Goal: Task Accomplishment & Management: Use online tool/utility

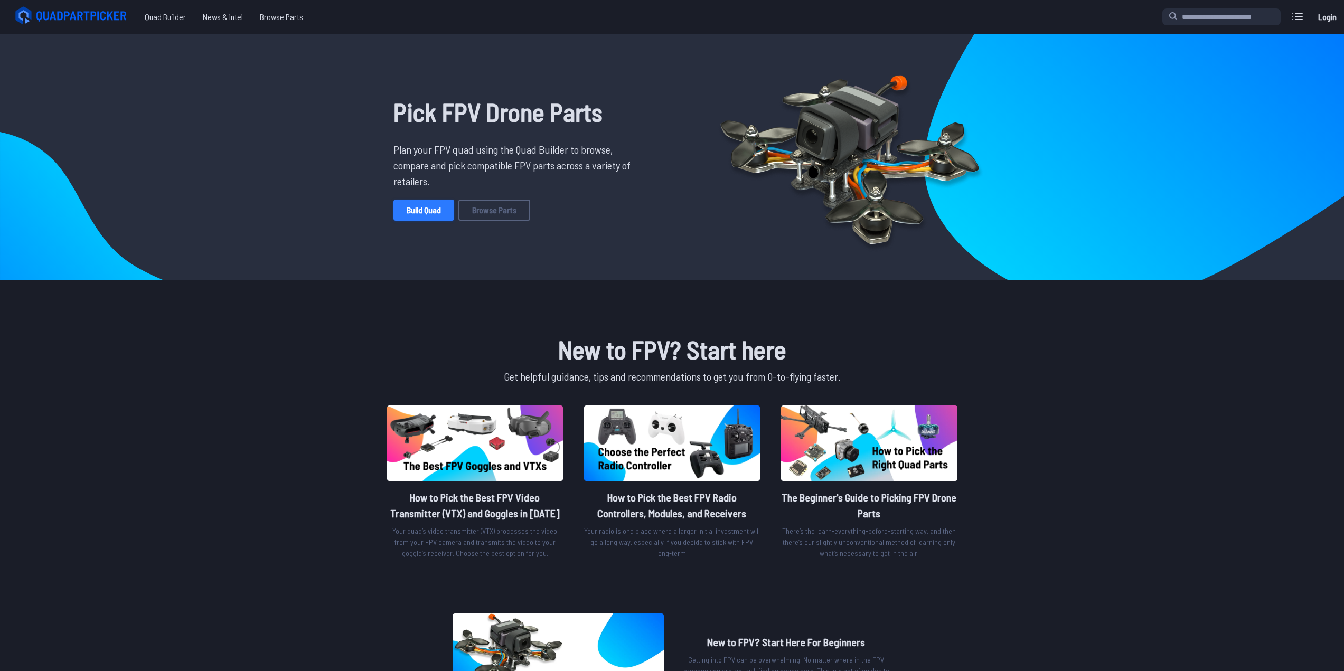
click at [430, 218] on link "Build Quad" at bounding box center [423, 210] width 61 height 21
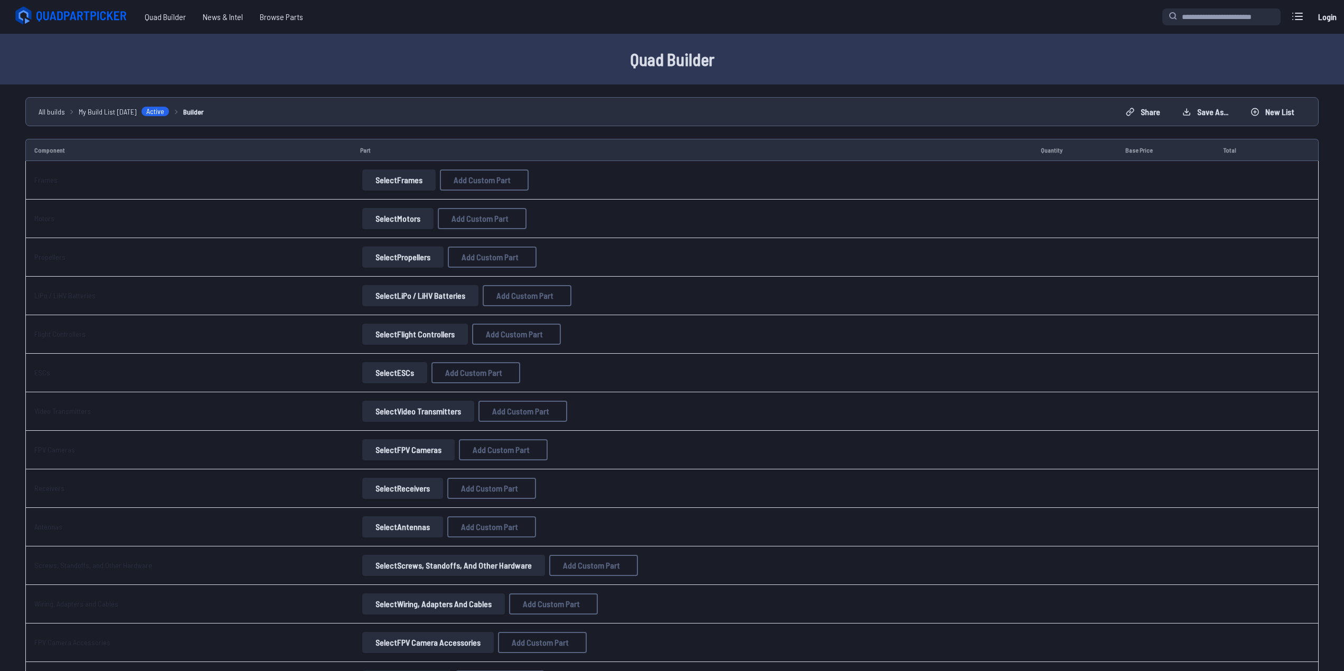
click at [381, 186] on button "Select Frames" at bounding box center [398, 180] width 73 height 21
click at [488, 181] on span "Add Custom Part" at bounding box center [482, 180] width 57 height 8
select select "**********"
click at [405, 183] on div "Add Custom Part Part name* Brand / Manufacturer Price * Link Category Cancel Ad…" at bounding box center [676, 335] width 1352 height 671
click at [387, 184] on div "Add Custom Part Part name* Brand / Manufacturer Price * Link Category Cancel Ad…" at bounding box center [676, 335] width 1352 height 671
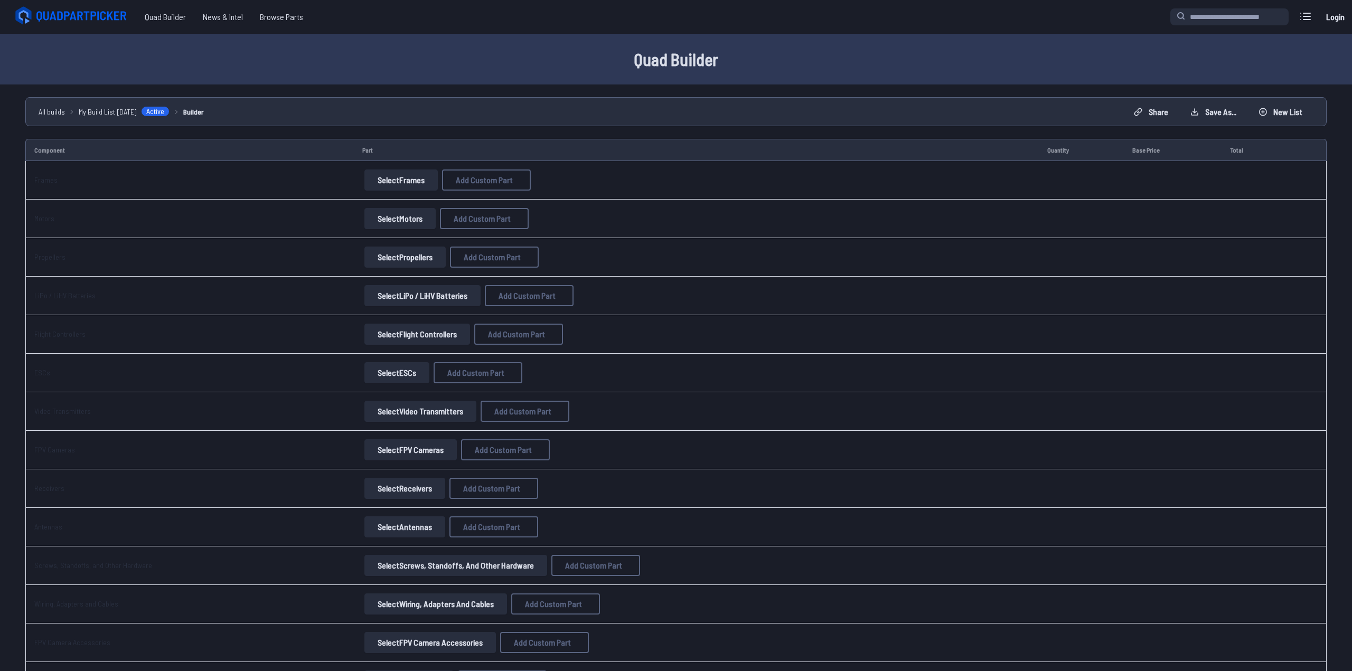
click at [788, 186] on button at bounding box center [776, 193] width 26 height 15
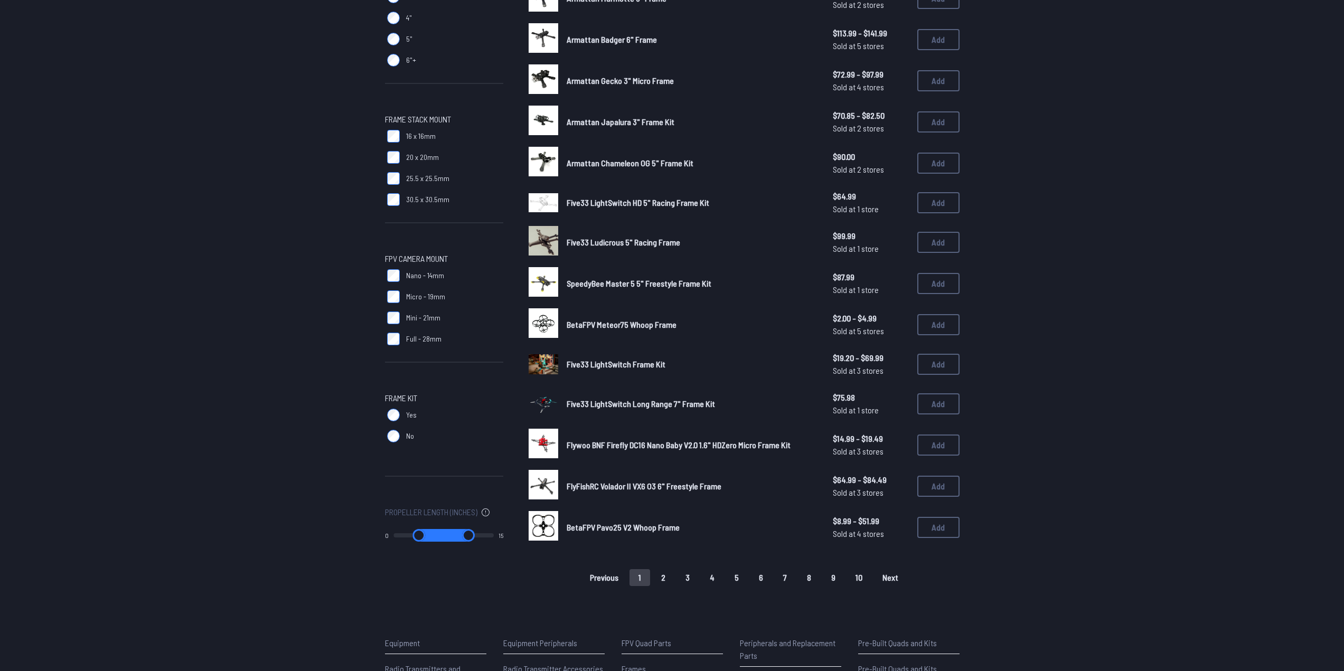
scroll to position [307, 0]
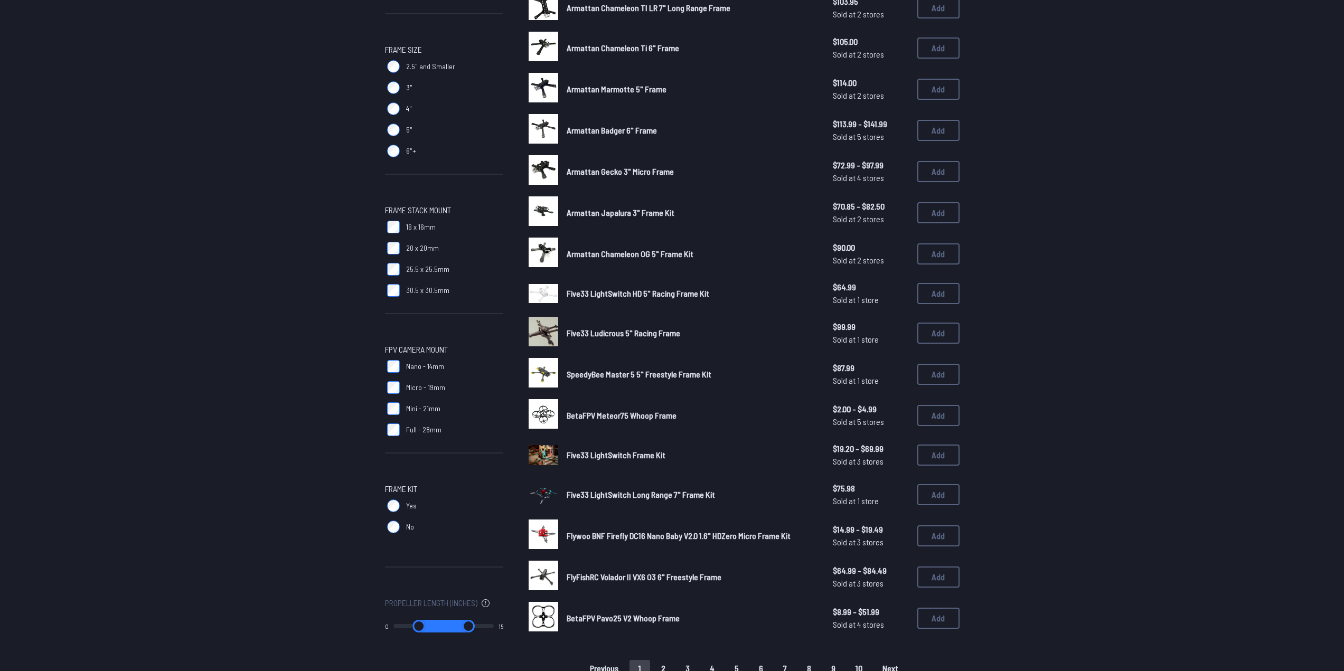
click at [607, 457] on span "Five33 LightSwitch Frame Kit" at bounding box center [616, 455] width 99 height 10
click at [947, 455] on button "Add" at bounding box center [938, 455] width 42 height 21
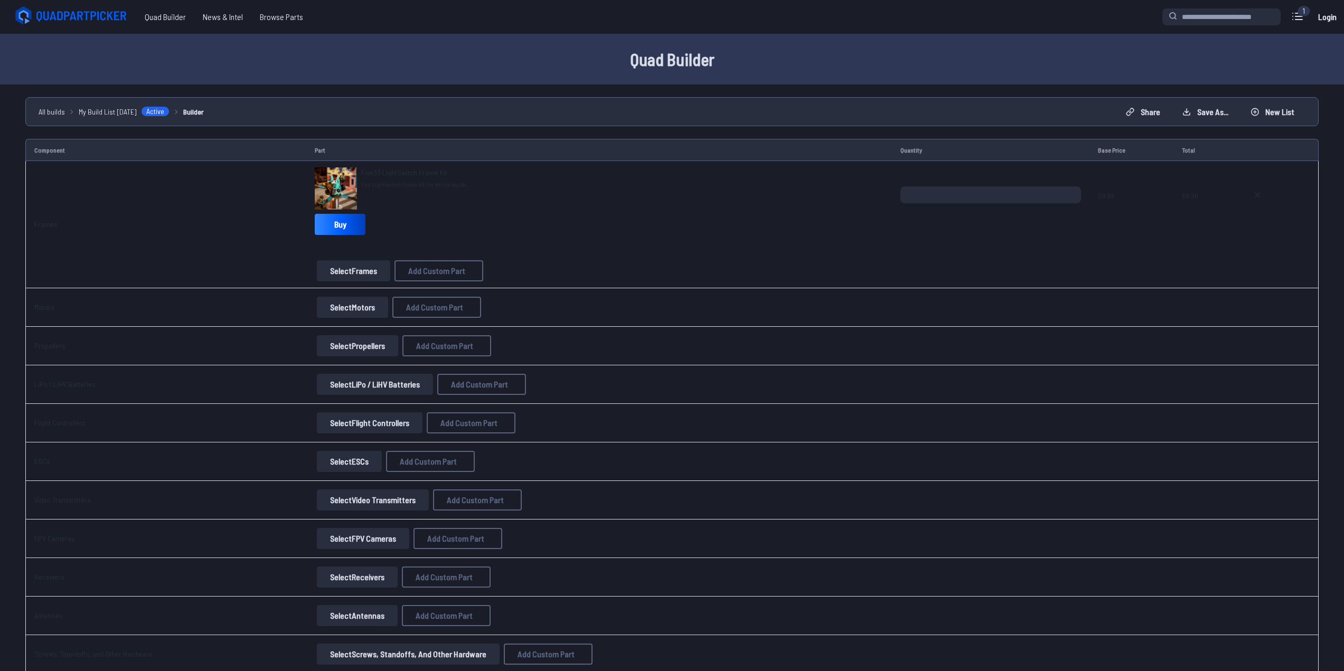
scroll to position [307, 0]
drag, startPoint x: 136, startPoint y: 227, endPoint x: 127, endPoint y: 220, distance: 11.3
drag, startPoint x: 145, startPoint y: 220, endPoint x: 159, endPoint y: 218, distance: 14.9
